Goal: Check status: Check status

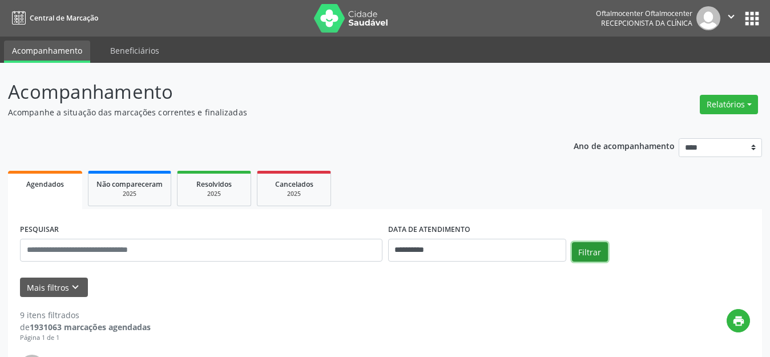
click at [575, 248] on button "Filtrar" at bounding box center [590, 251] width 36 height 19
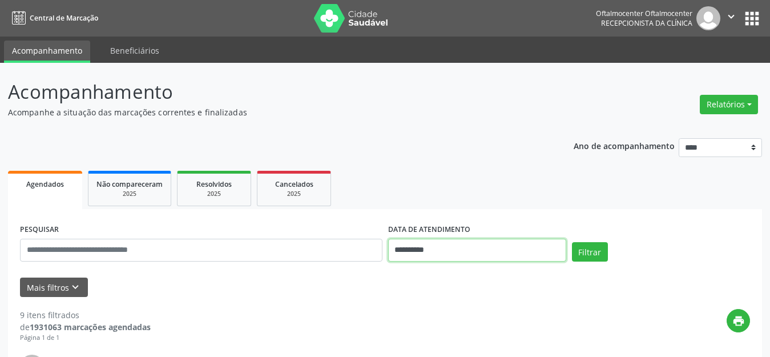
click at [537, 255] on input "**********" at bounding box center [477, 250] width 178 height 23
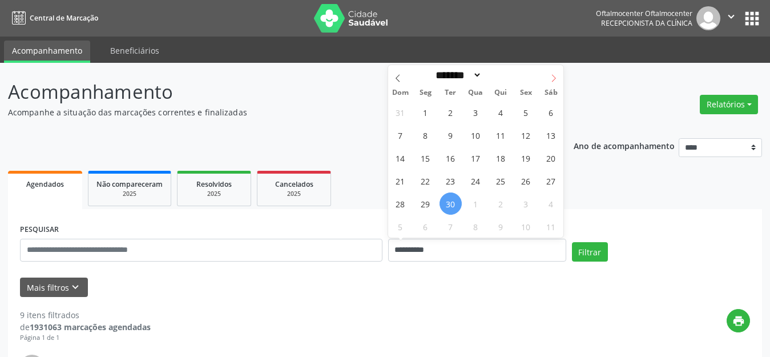
click at [557, 76] on icon at bounding box center [554, 78] width 8 height 8
select select "*"
click at [469, 118] on span "1" at bounding box center [476, 112] width 22 height 22
type input "**********"
click at [473, 121] on span "1" at bounding box center [476, 112] width 22 height 22
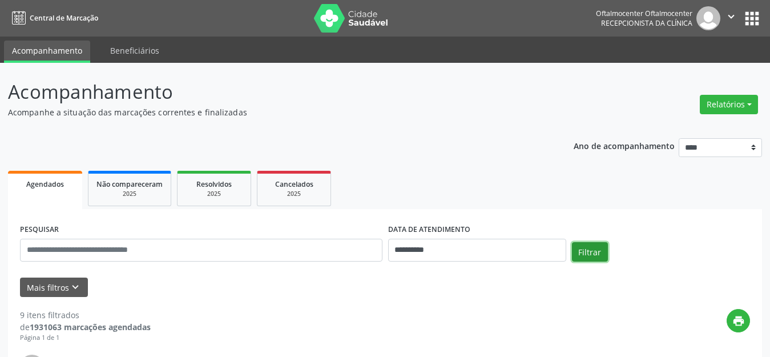
click at [578, 253] on button "Filtrar" at bounding box center [590, 251] width 36 height 19
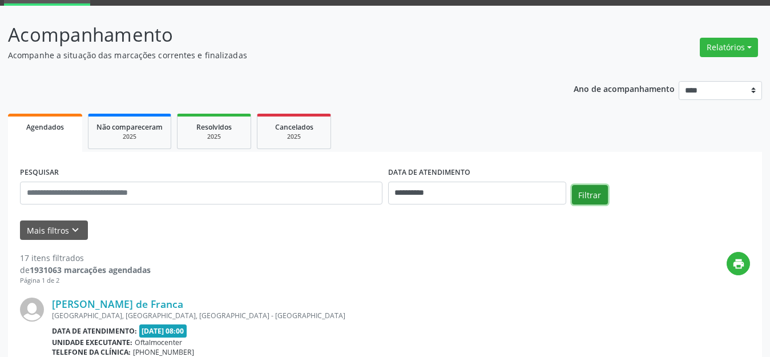
click at [593, 195] on button "Filtrar" at bounding box center [590, 194] width 36 height 19
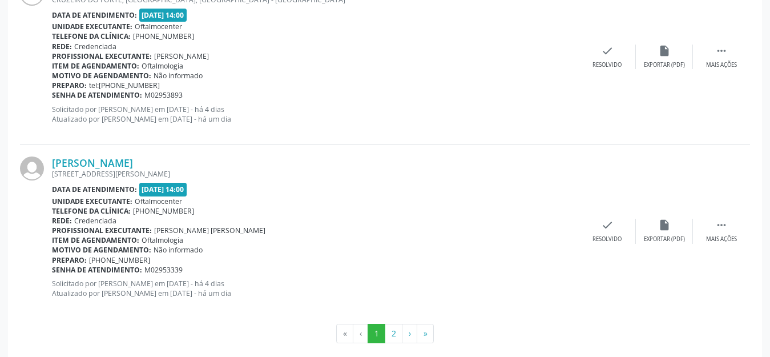
scroll to position [2652, 0]
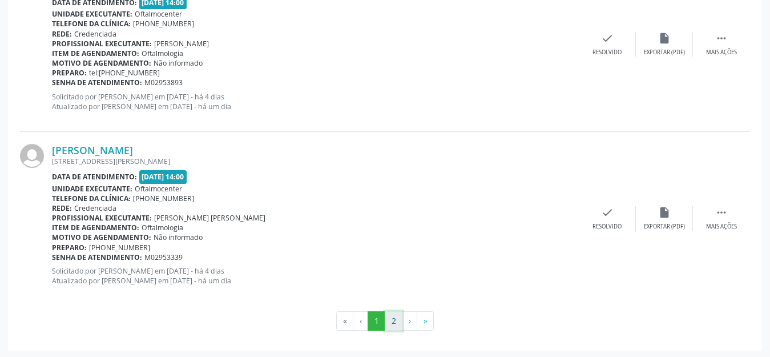
click at [401, 321] on button "2" at bounding box center [394, 320] width 18 height 19
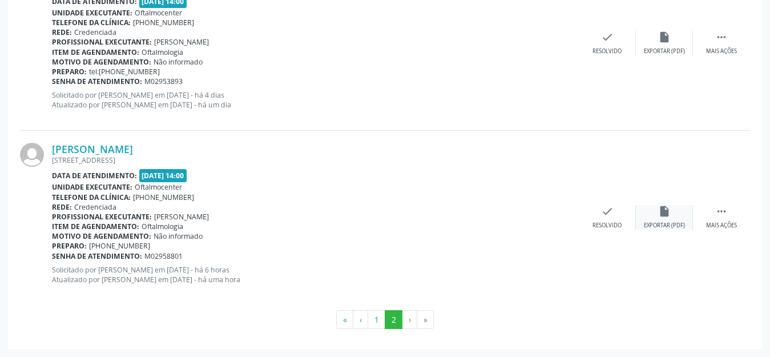
click at [673, 214] on div "insert_drive_file Exportar (PDF)" at bounding box center [664, 217] width 57 height 25
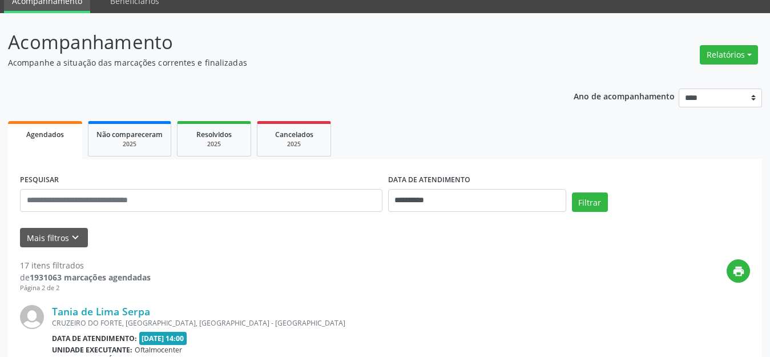
scroll to position [0, 0]
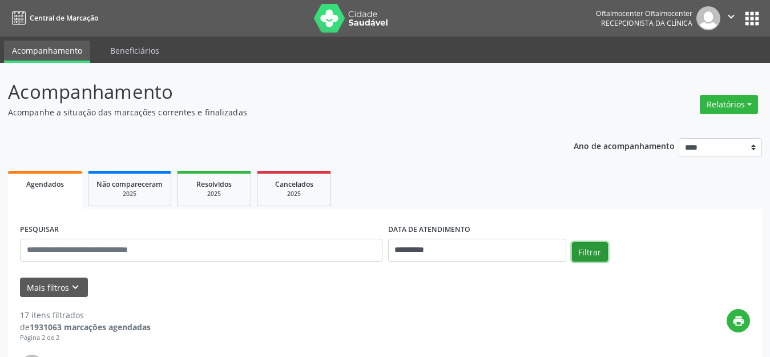
click at [583, 243] on button "Filtrar" at bounding box center [590, 251] width 36 height 19
